Goal: Communication & Community: Answer question/provide support

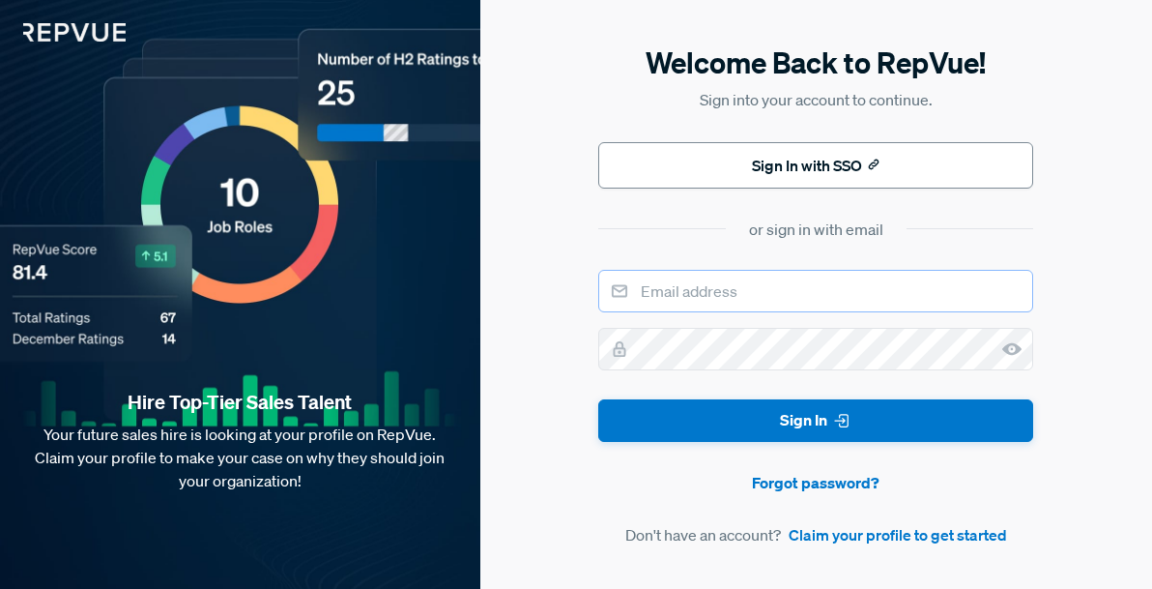
type input "[PERSON_NAME][EMAIL_ADDRESS][PERSON_NAME][DOMAIN_NAME]"
click at [796, 165] on button "Sign In with SSO" at bounding box center [815, 165] width 435 height 46
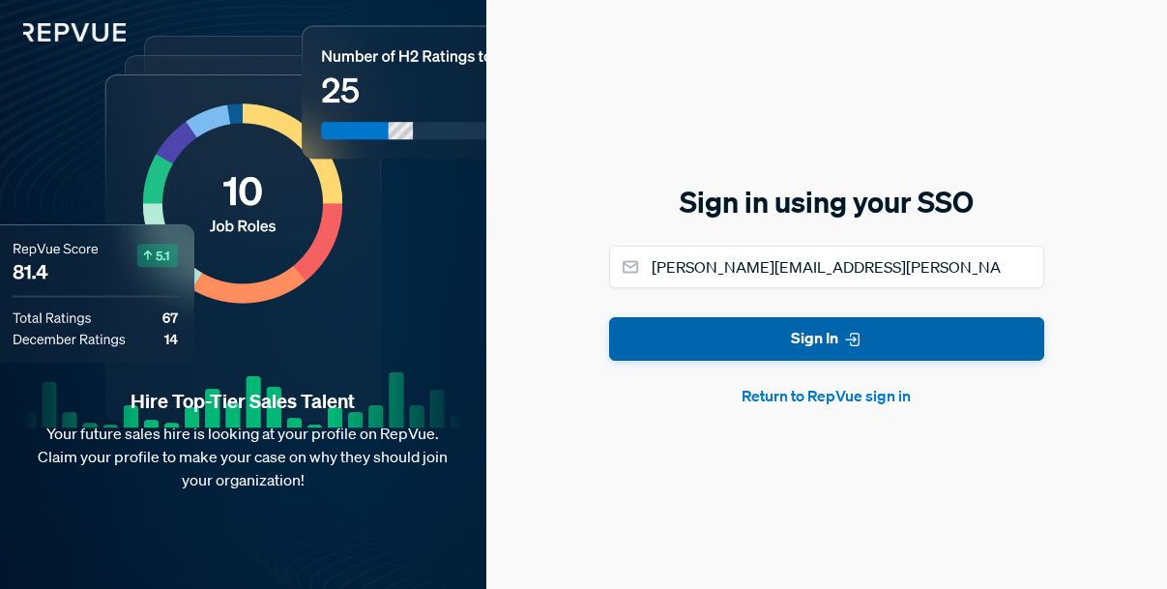
click at [818, 343] on button "Sign In" at bounding box center [826, 338] width 435 height 43
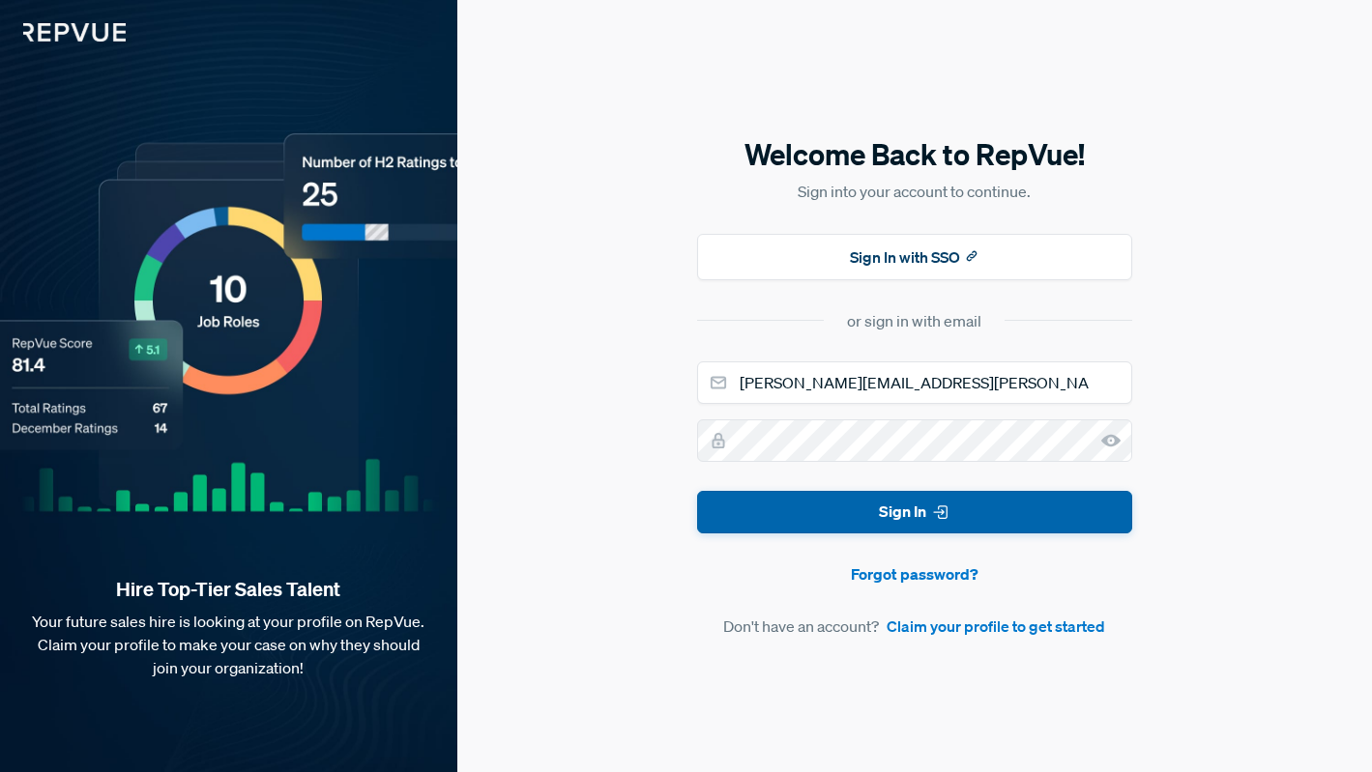
click at [987, 518] on button "Sign In" at bounding box center [914, 512] width 435 height 43
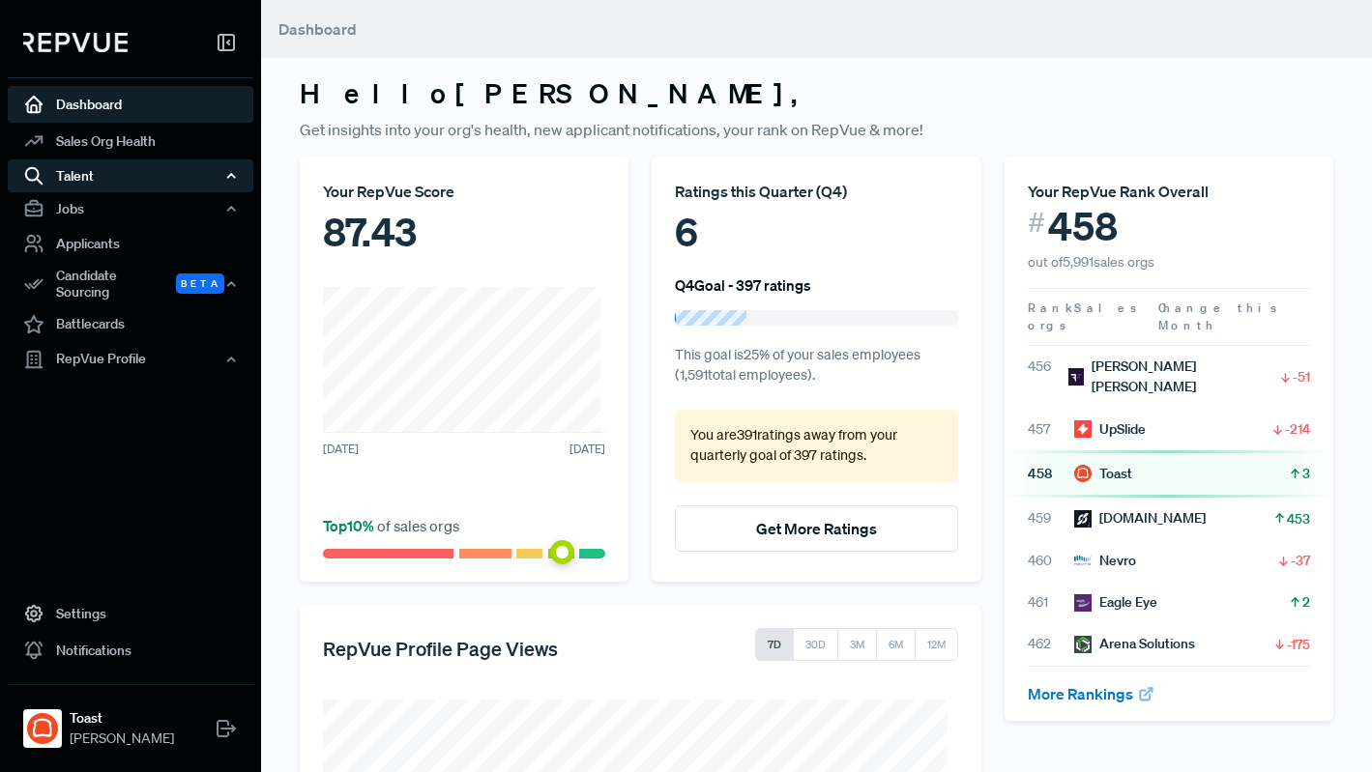
click at [109, 170] on div "Talent" at bounding box center [131, 175] width 246 height 33
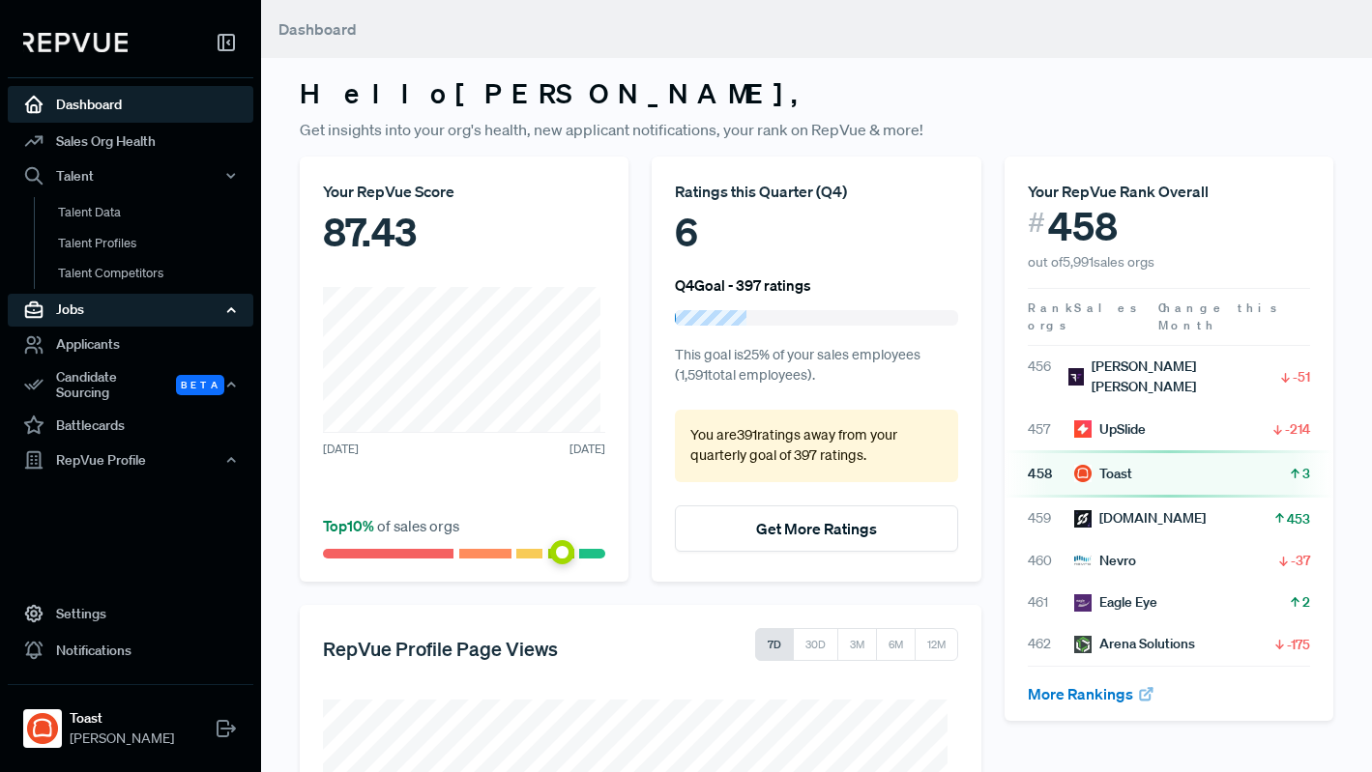
click at [108, 304] on div "Jobs" at bounding box center [131, 310] width 246 height 33
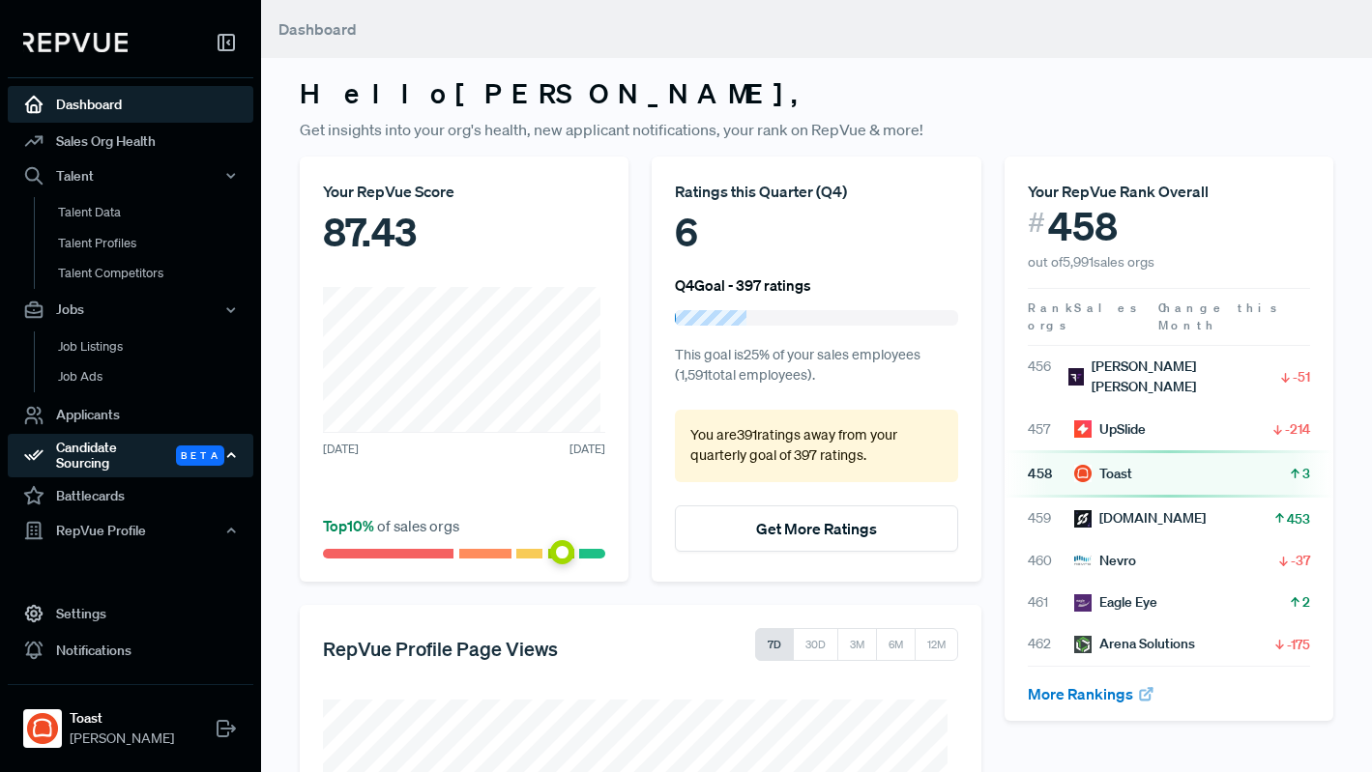
click at [111, 451] on div "Candidate Sourcing Beta" at bounding box center [131, 456] width 246 height 44
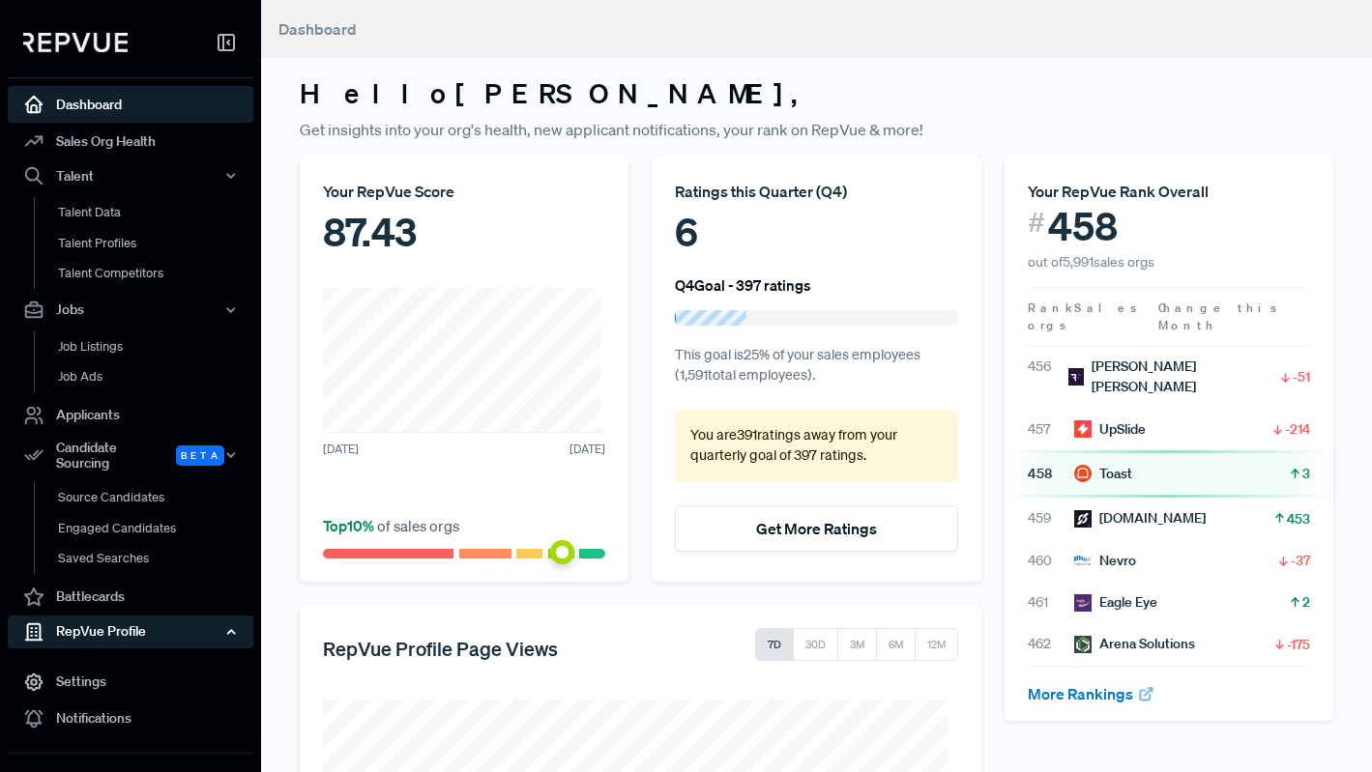
click at [125, 588] on div "RepVue Profile" at bounding box center [131, 632] width 246 height 33
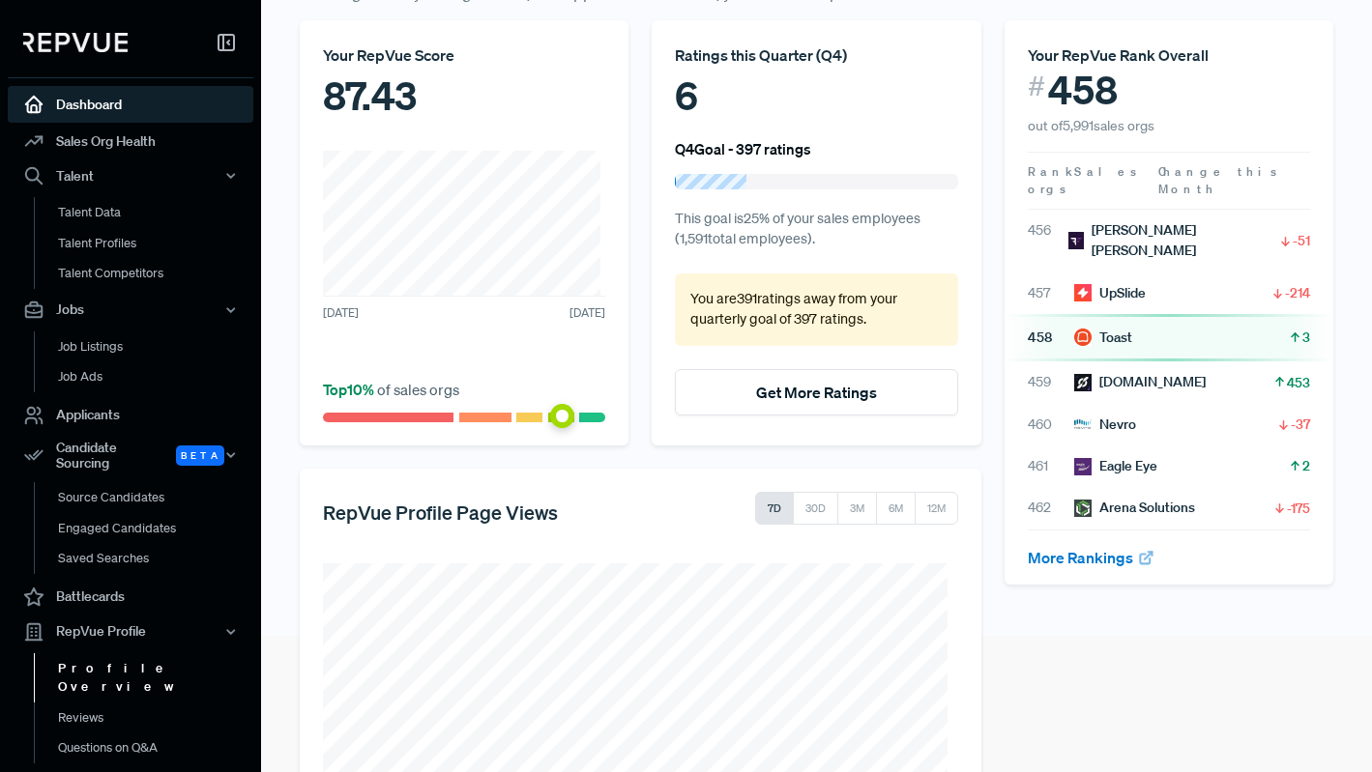
scroll to position [150, 0]
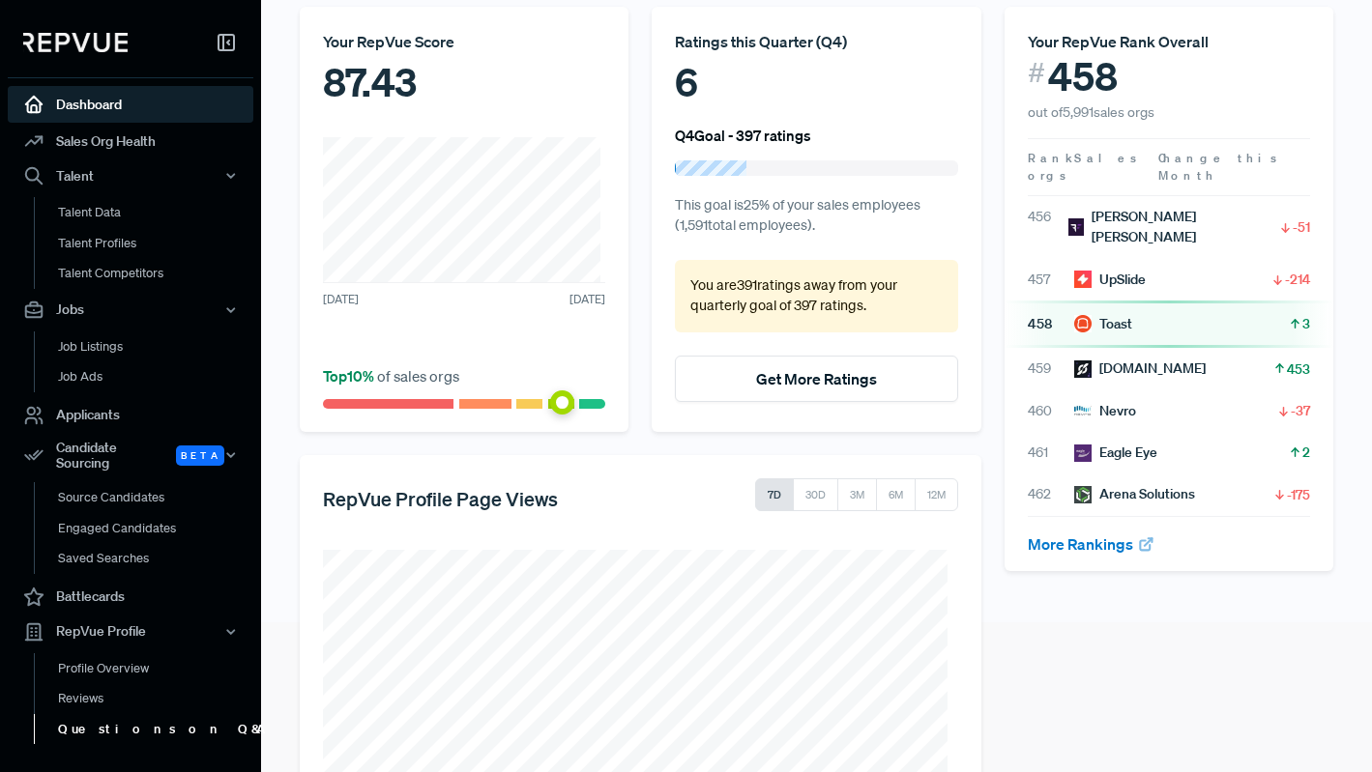
click at [85, 588] on link "Questions on Q&A" at bounding box center [157, 729] width 246 height 31
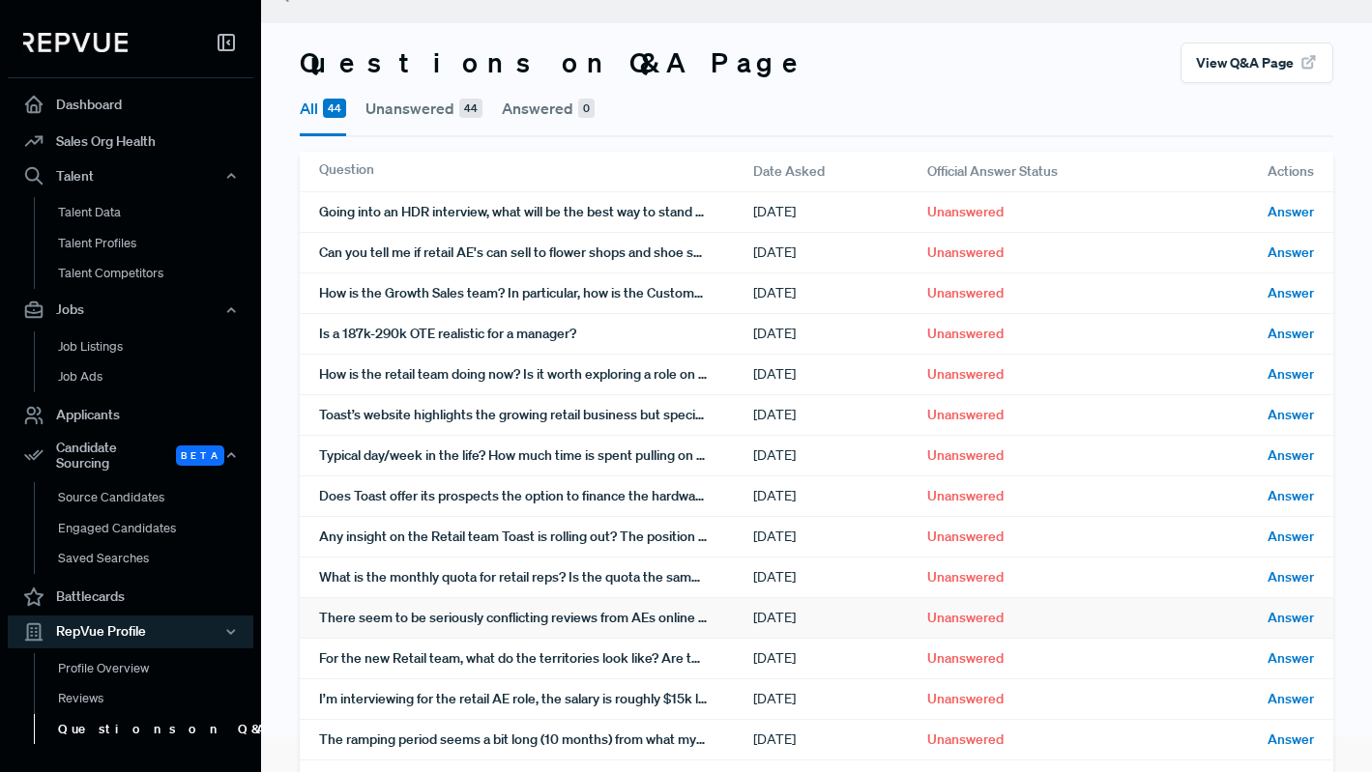
scroll to position [26, 0]
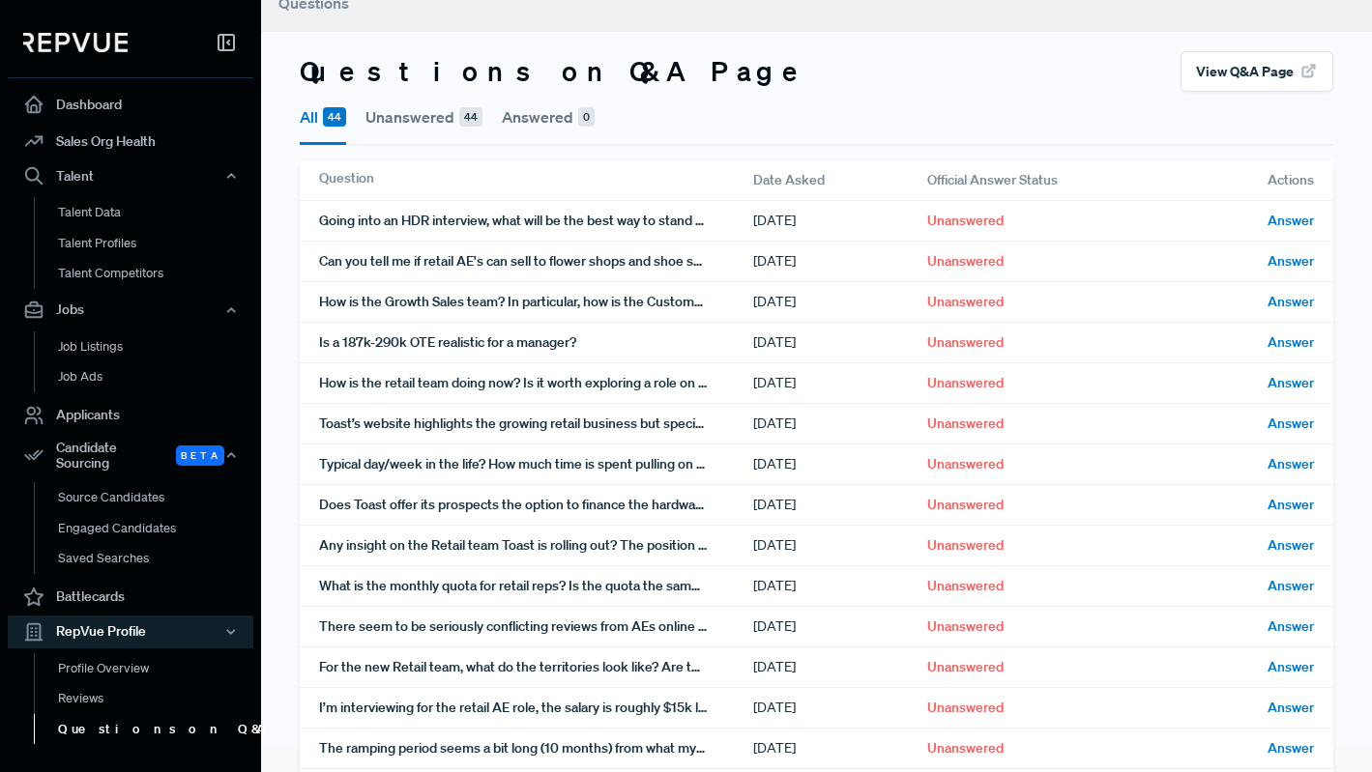
click at [1166, 72] on button "View Q&A Page" at bounding box center [1256, 71] width 153 height 41
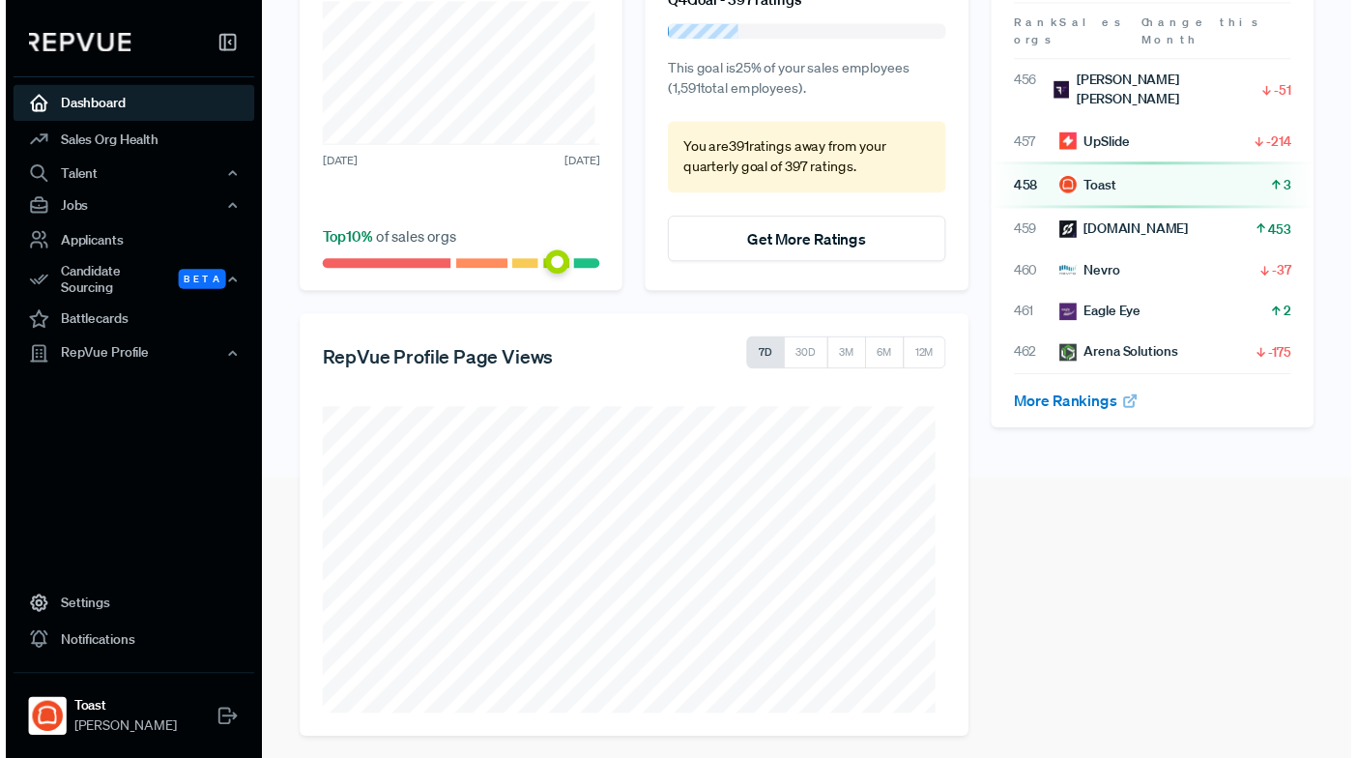
scroll to position [294, 0]
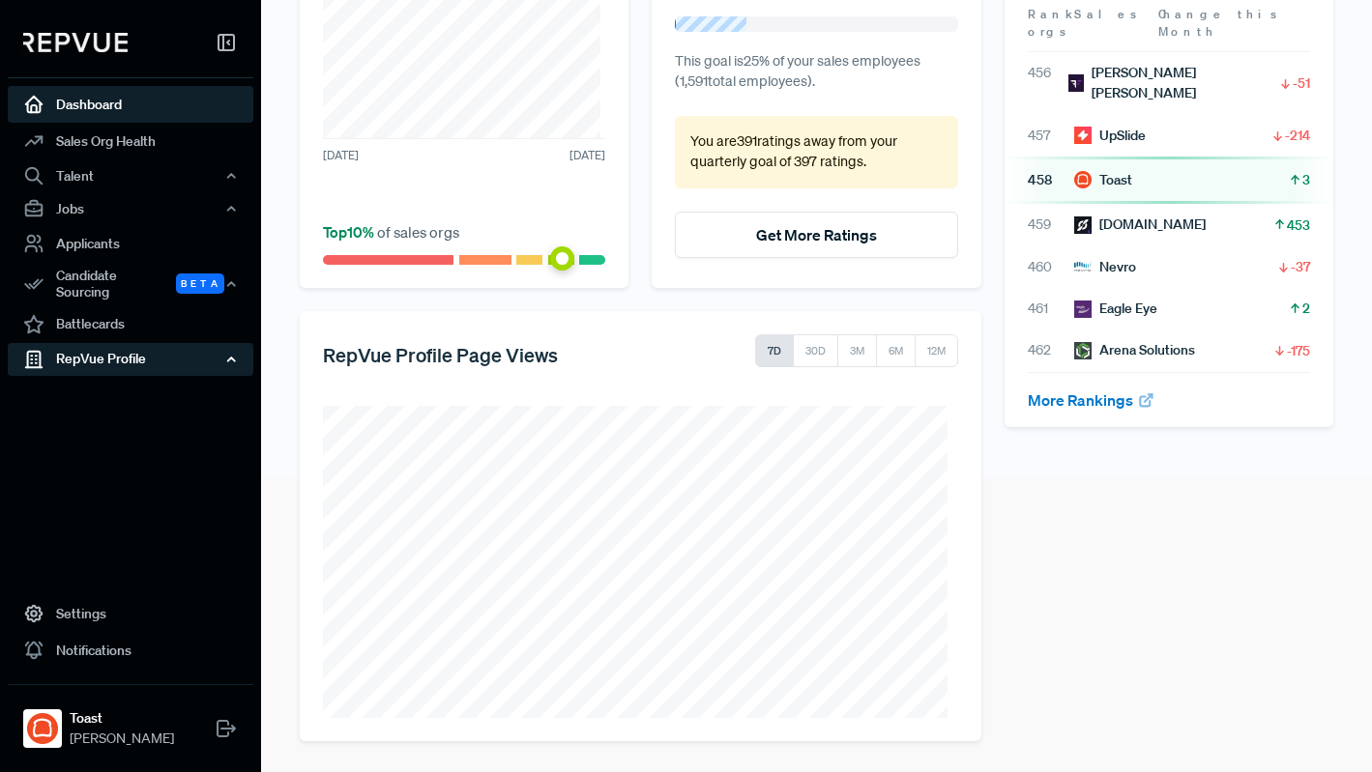
click at [114, 353] on div "RepVue Profile" at bounding box center [131, 358] width 246 height 33
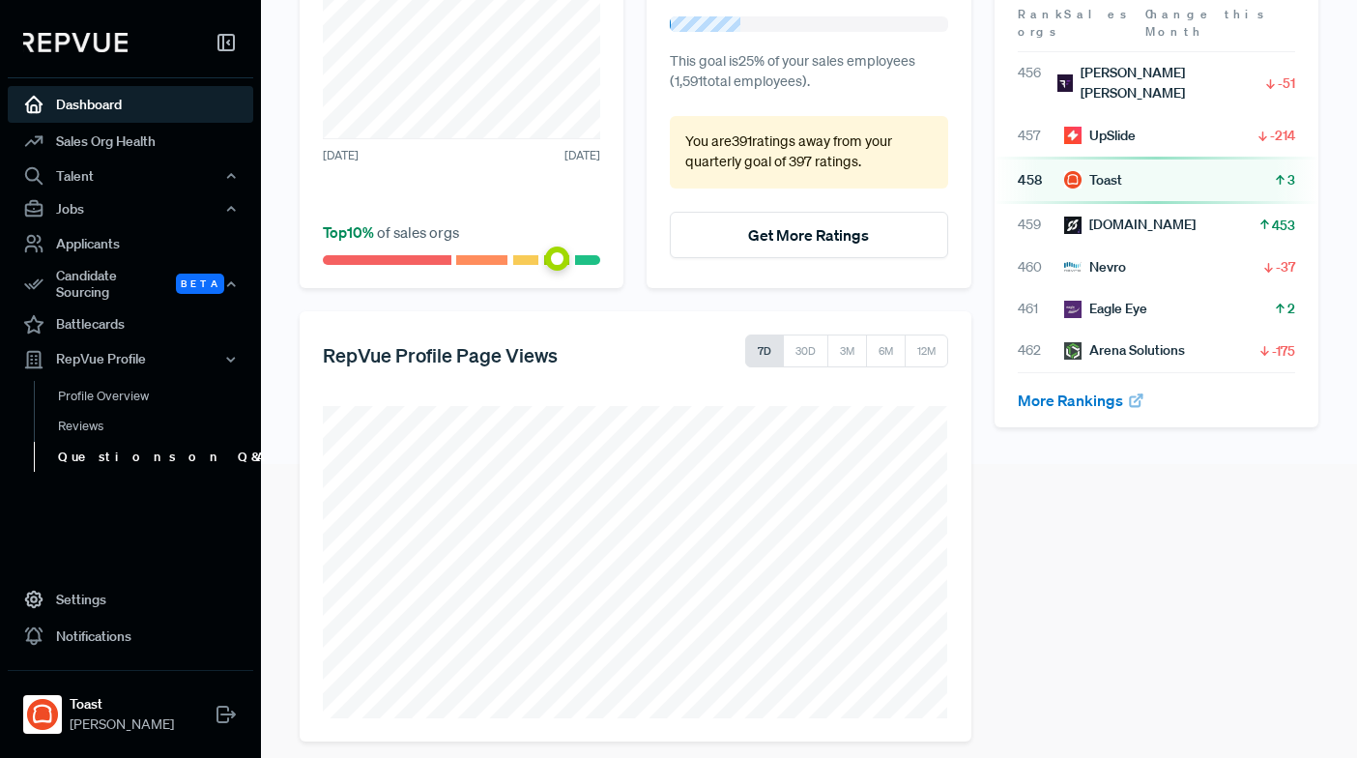
click at [105, 444] on link "Questions on Q&A" at bounding box center [157, 457] width 246 height 31
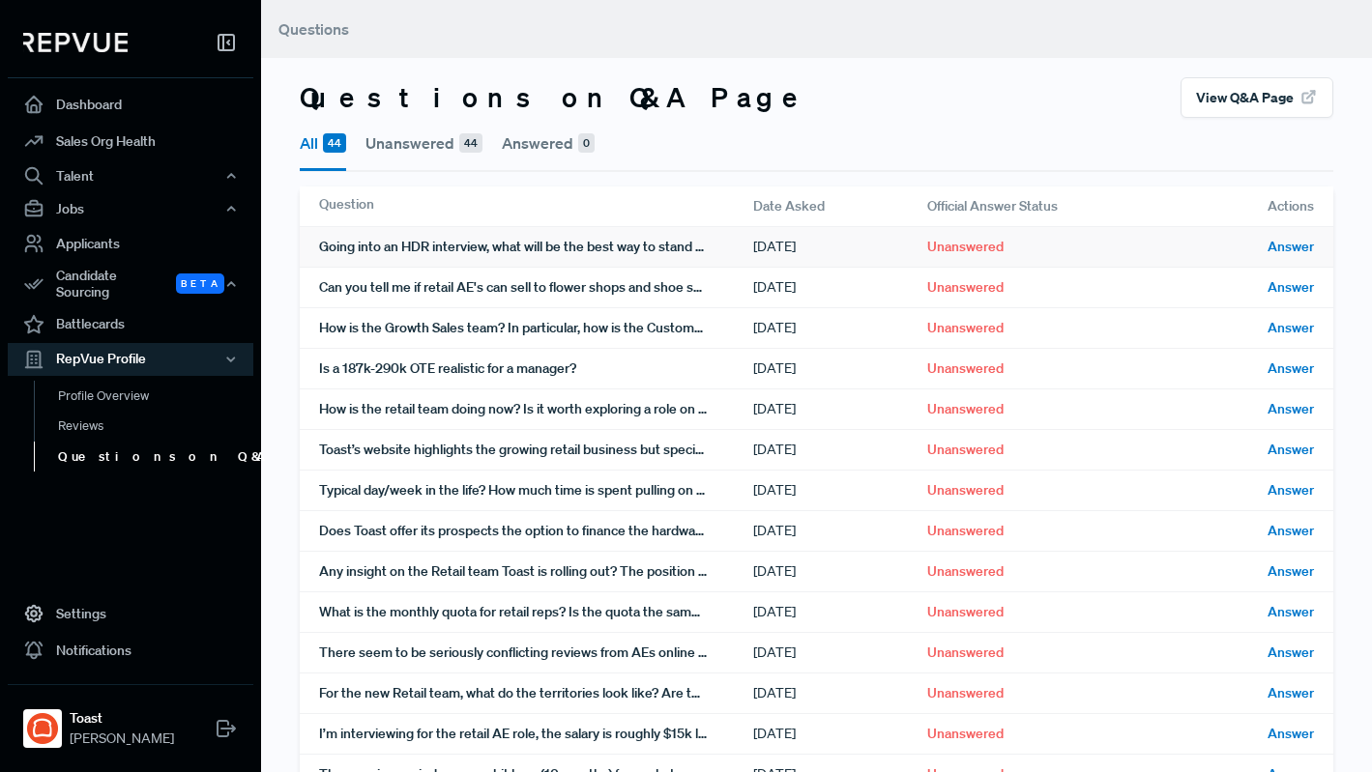
click at [1300, 244] on span "Answer" at bounding box center [1290, 247] width 46 height 20
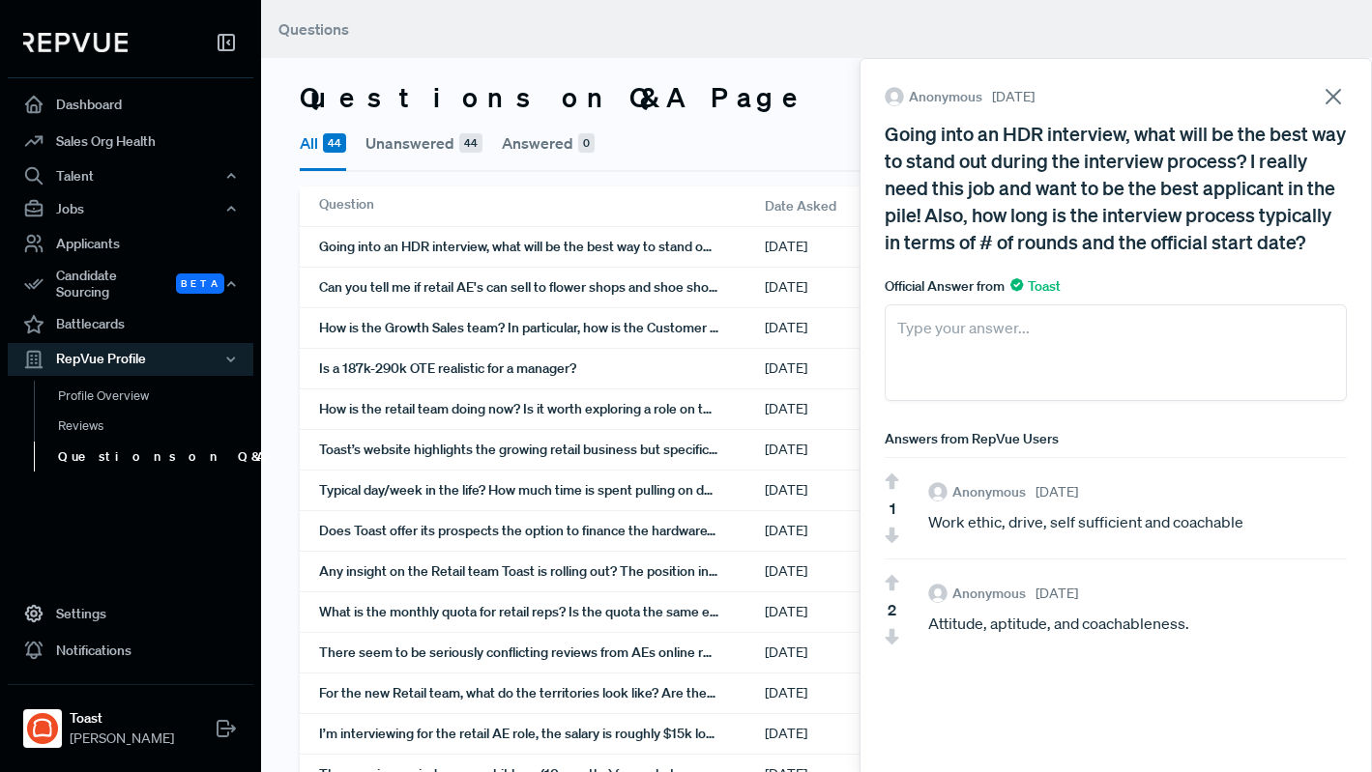
click at [1327, 94] on icon at bounding box center [1332, 96] width 27 height 27
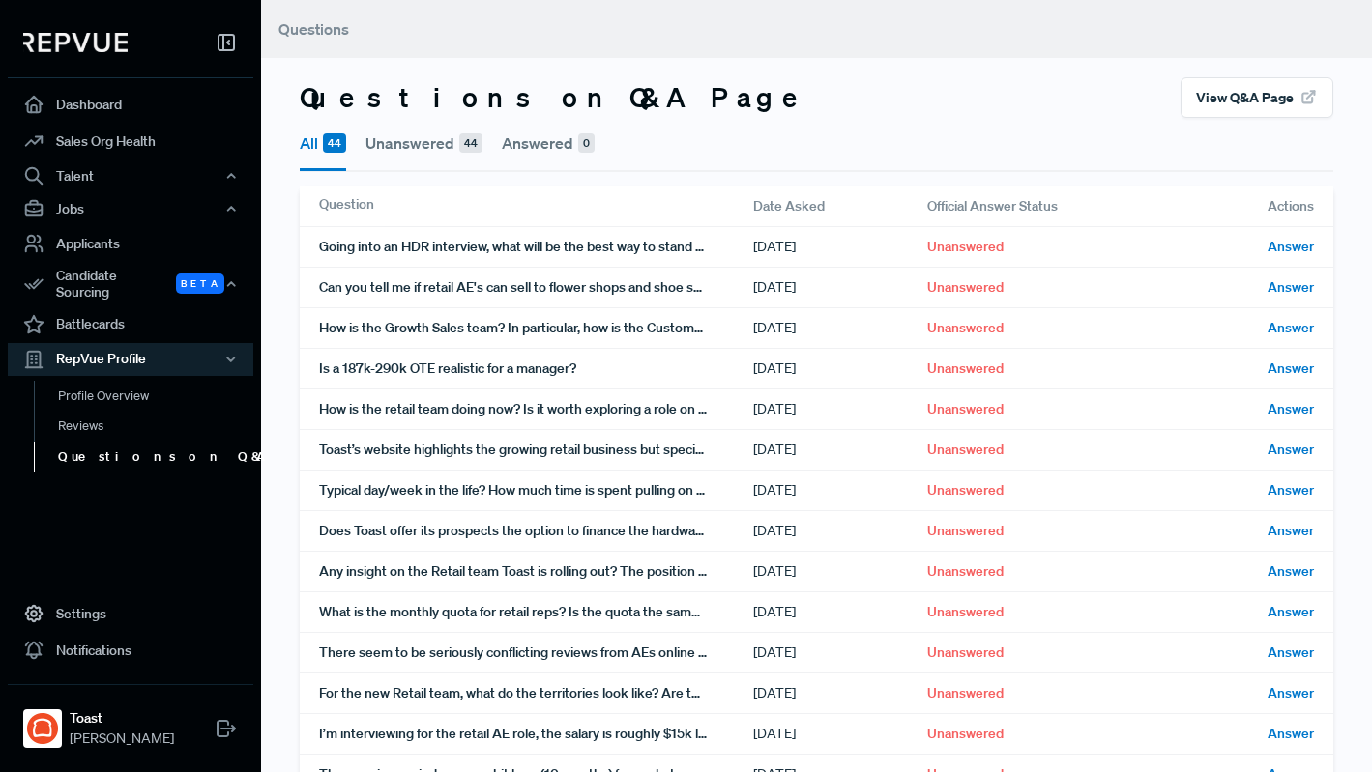
click at [401, 145] on button "Unanswered 44" at bounding box center [423, 143] width 117 height 50
click at [1239, 101] on button "View Q&A Page" at bounding box center [1256, 97] width 153 height 41
